Goal: Task Accomplishment & Management: Use online tool/utility

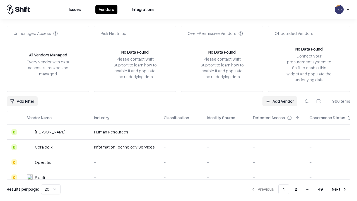
click at [280, 101] on link "Add Vendor" at bounding box center [279, 101] width 35 height 10
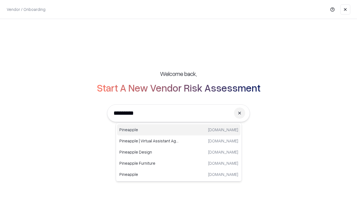
click at [179, 130] on div "Pineapple [DOMAIN_NAME]" at bounding box center [178, 129] width 123 height 11
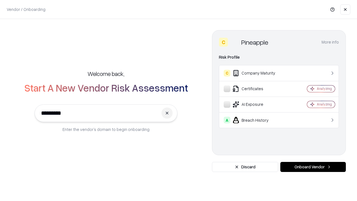
type input "*********"
click at [313, 167] on button "Onboard Vendor" at bounding box center [313, 167] width 66 height 10
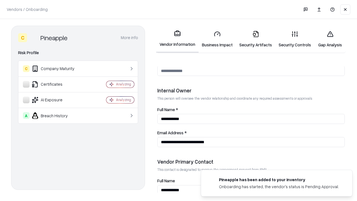
scroll to position [289, 0]
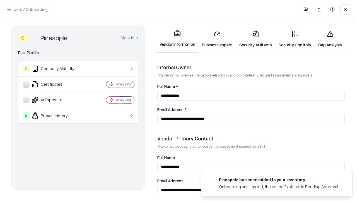
click at [217, 39] on link "Business Impact" at bounding box center [216, 39] width 37 height 26
click at [255, 39] on link "Security Artifacts" at bounding box center [255, 39] width 39 height 26
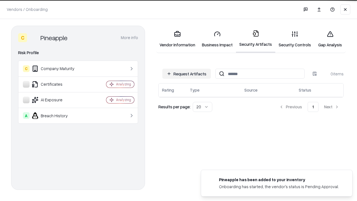
click at [186, 74] on button "Request Artifacts" at bounding box center [186, 74] width 49 height 10
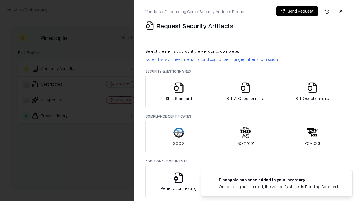
click at [178, 91] on icon "button" at bounding box center [178, 87] width 11 height 11
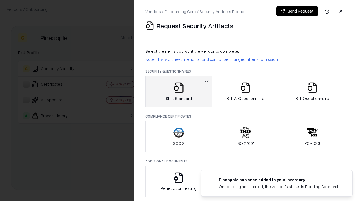
click at [297, 11] on button "Send Request" at bounding box center [297, 11] width 42 height 10
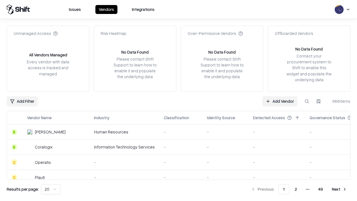
click at [307, 101] on button at bounding box center [307, 101] width 10 height 10
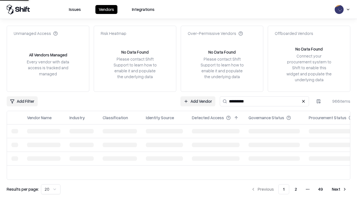
type input "*********"
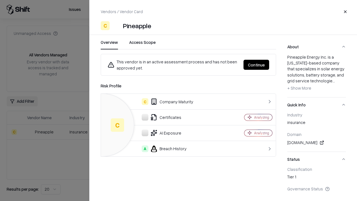
click at [256, 65] on button "Continue" at bounding box center [256, 65] width 26 height 10
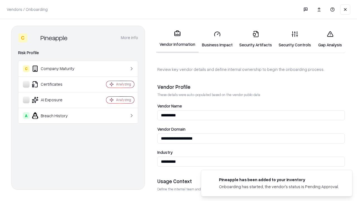
click at [255, 39] on link "Security Artifacts" at bounding box center [255, 39] width 39 height 26
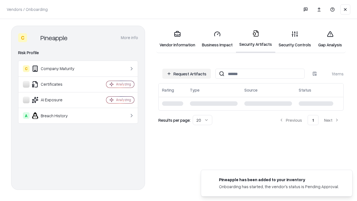
click at [330, 39] on link "Gap Analysis" at bounding box center [330, 39] width 32 height 26
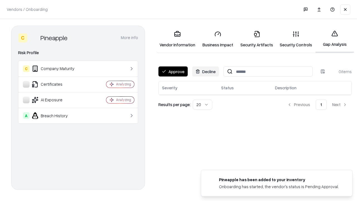
click at [173, 71] on button "Approve" at bounding box center [172, 71] width 29 height 10
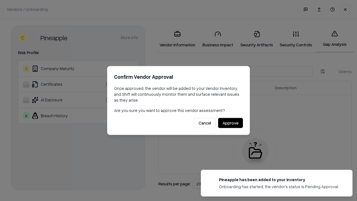
click at [230, 123] on button "Approve" at bounding box center [230, 123] width 25 height 10
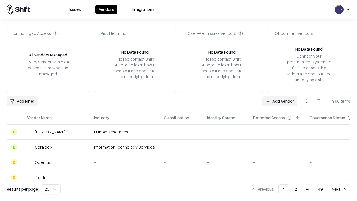
type input "*********"
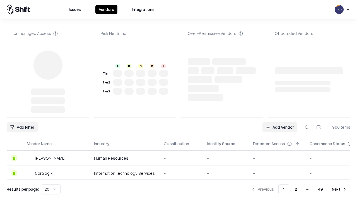
click at [280, 122] on link "Add Vendor" at bounding box center [279, 127] width 35 height 10
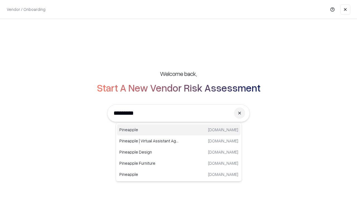
click at [179, 130] on div "Pineapple [DOMAIN_NAME]" at bounding box center [178, 129] width 123 height 11
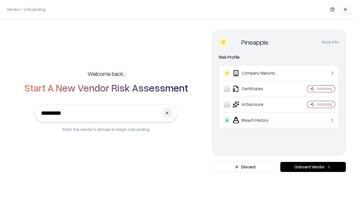
type input "*********"
click at [313, 167] on button "Onboard Vendor" at bounding box center [313, 167] width 66 height 10
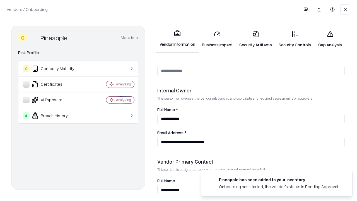
scroll to position [289, 0]
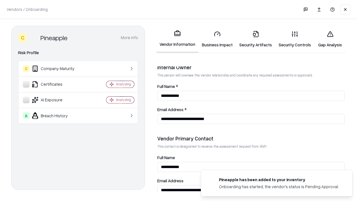
click at [330, 39] on link "Gap Analysis" at bounding box center [330, 39] width 32 height 26
